Goal: Information Seeking & Learning: Find specific fact

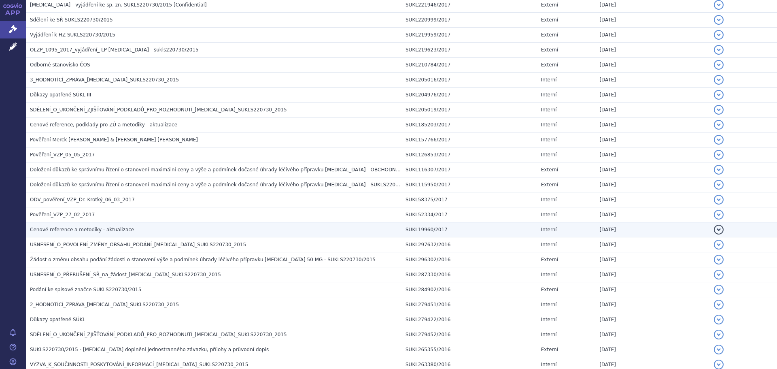
scroll to position [688, 0]
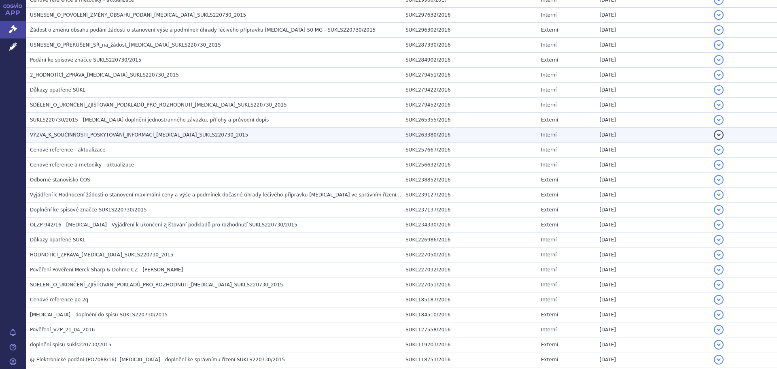
click at [113, 138] on span "VÝZVA_K_SOUČINNOSTI_POSKYTOVÁNÍ_INFORMACÍ_KEYTRUDA_SUKLS220730_2015" at bounding box center [139, 135] width 218 height 6
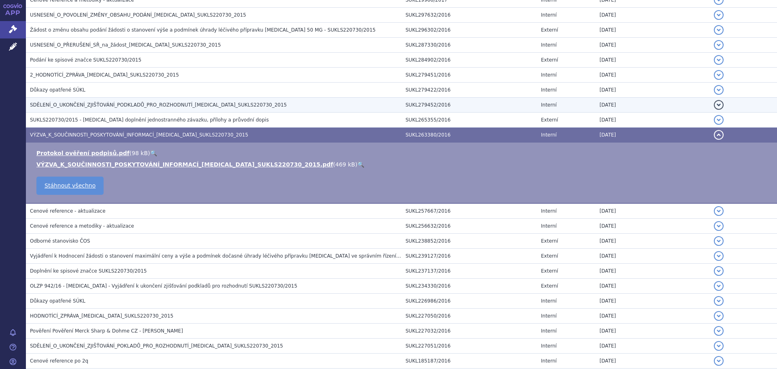
click at [122, 102] on span "SDĚLENÍ_O_UKONČENÍ_ZJIŠŤOVÁNÍ_PODKLADŮ_PRO_ROZHODNUTÍ_KEYTRUDA_SUKLS220730_2015" at bounding box center [158, 105] width 257 height 6
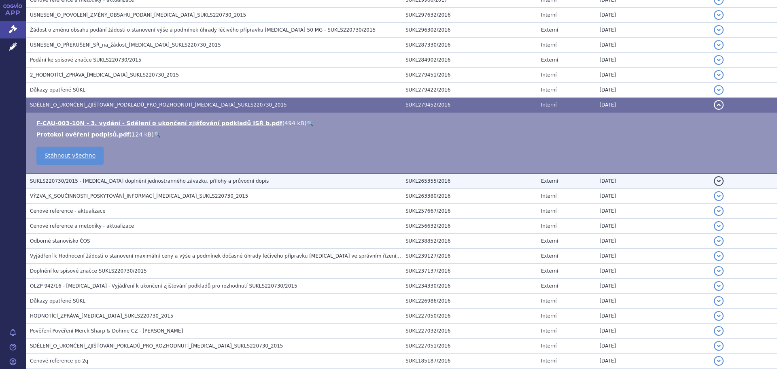
click at [131, 185] on td "SUKLS220730/2015 - KEYTRUDA doplnění jednostranného závazku, přílohy a průvodní…" at bounding box center [213, 180] width 375 height 15
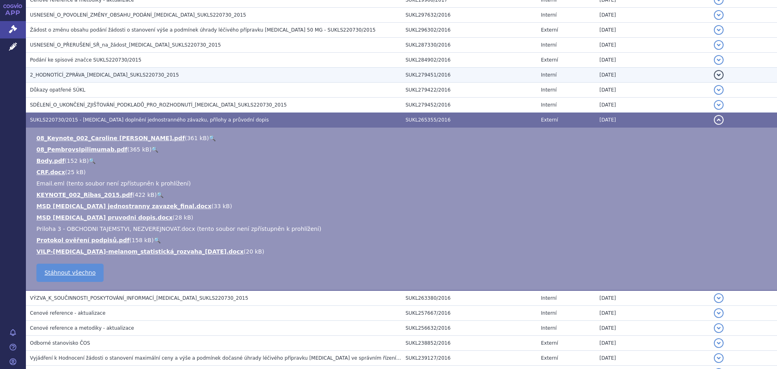
scroll to position [458, 0]
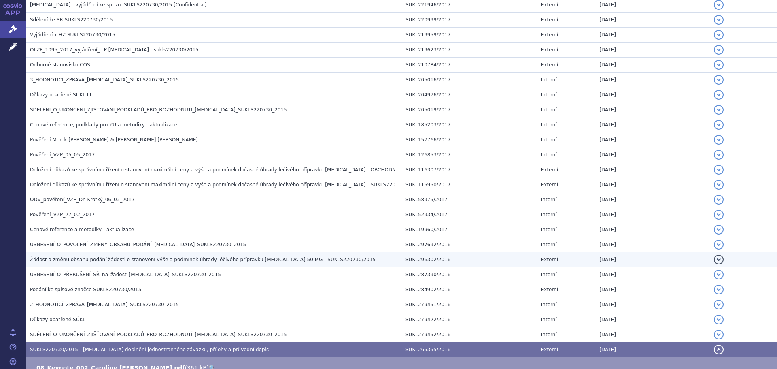
click at [170, 253] on td "Žádost o změnu obsahu podání žádosti o stanovení výše a podmínek úhrady léčivéh…" at bounding box center [213, 259] width 375 height 15
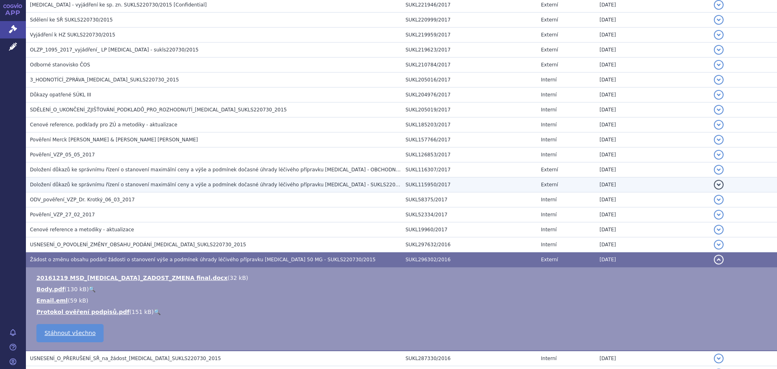
click at [174, 180] on td "Doložení důkazů ke správnímu řízení o stanovení maximální ceny a výše a podmíne…" at bounding box center [213, 184] width 375 height 15
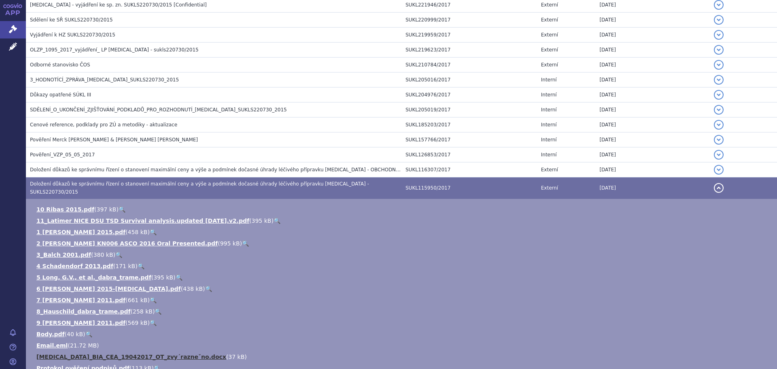
click at [160, 353] on link "KEYTRUDA_BIA_CEA_19042017_OT_zvy´razneˇno.docx" at bounding box center [131, 356] width 190 height 6
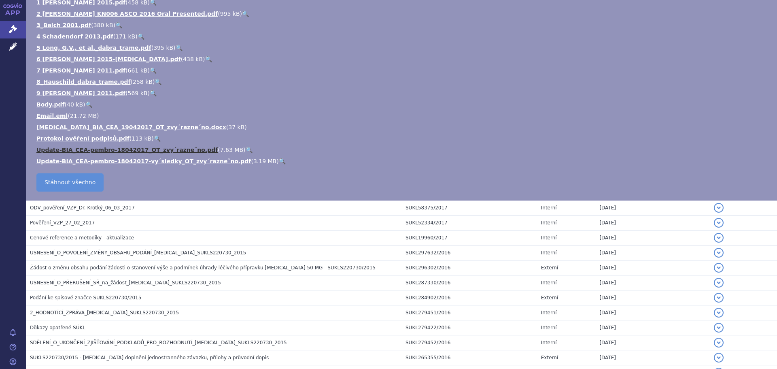
click at [180, 147] on link "Update-BIA_CEA-pembro-18042017_OT_zvy´razneˇno.pdf" at bounding box center [126, 149] width 181 height 6
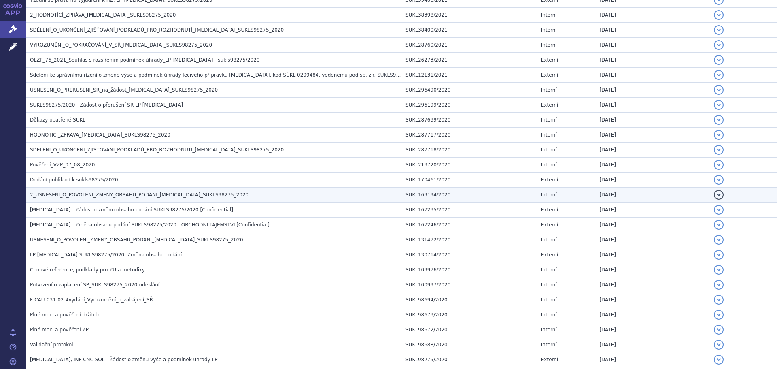
scroll to position [346, 0]
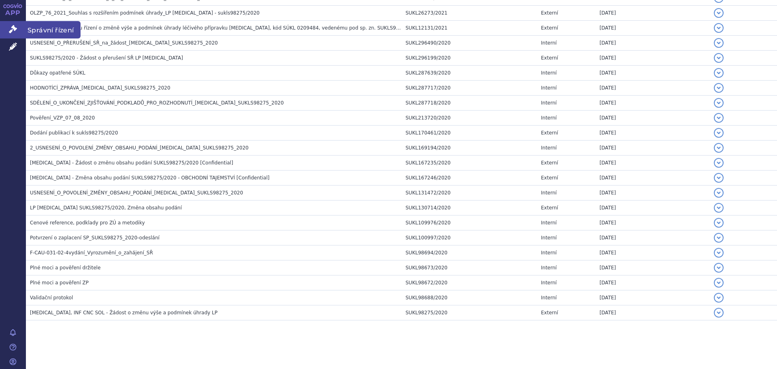
click at [12, 28] on icon at bounding box center [13, 29] width 8 height 8
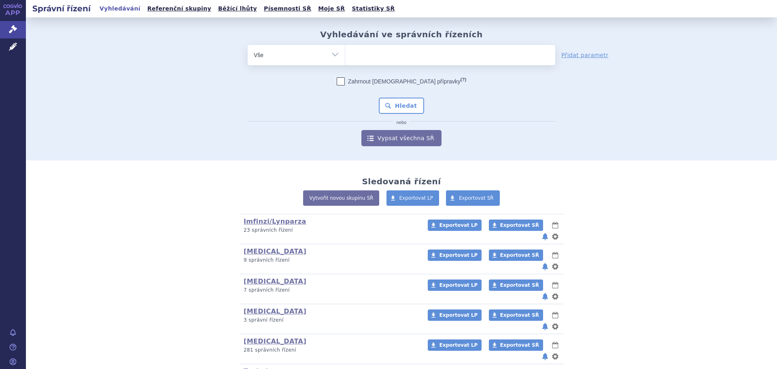
click at [404, 58] on ul at bounding box center [450, 53] width 210 height 17
click at [345, 58] on select at bounding box center [345, 55] width 0 height 20
type input "opd"
type input "opdivo"
select select "opdivo"
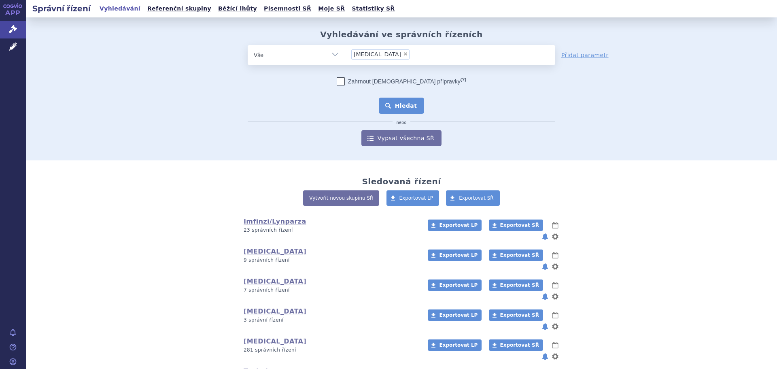
click at [406, 104] on button "Hledat" at bounding box center [402, 106] width 46 height 16
